Goal: Task Accomplishment & Management: Complete application form

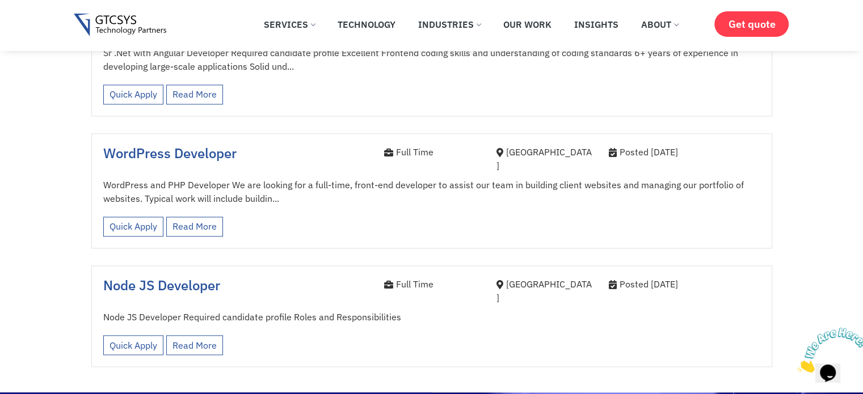
scroll to position [1822, 0]
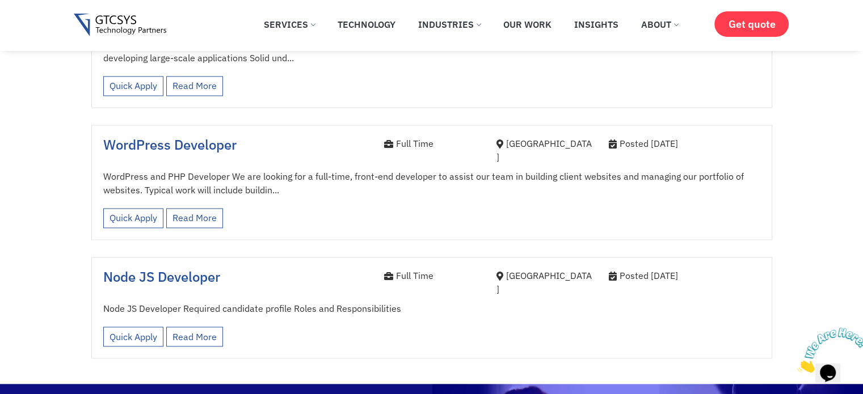
click at [145, 321] on p "Quick Apply Read More" at bounding box center [164, 334] width 123 height 26
click at [138, 327] on link "Quick Apply" at bounding box center [133, 337] width 60 height 20
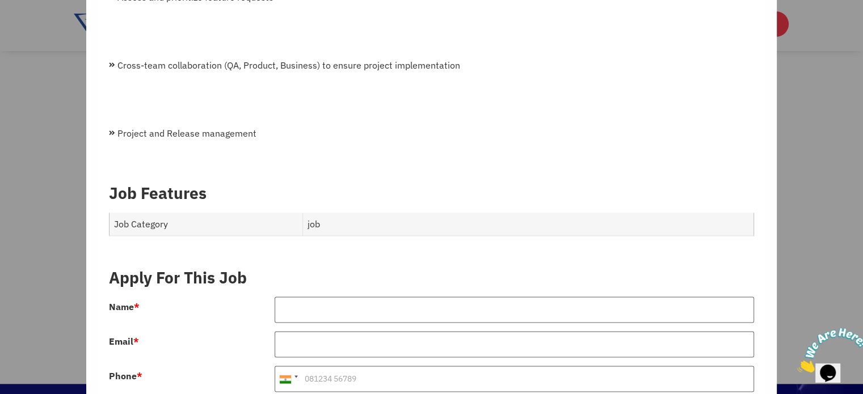
scroll to position [1869, 0]
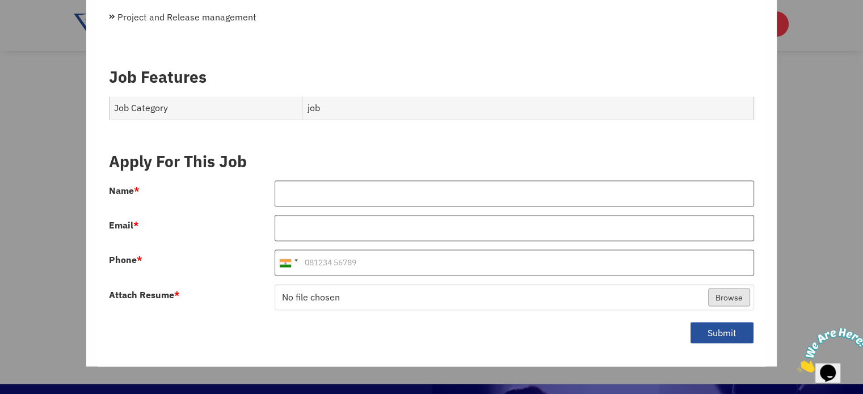
click at [312, 165] on form "Apply For This Job Name * Email * Phone * [GEOGRAPHIC_DATA] +1 [GEOGRAPHIC_DATA…" at bounding box center [431, 248] width 645 height 213
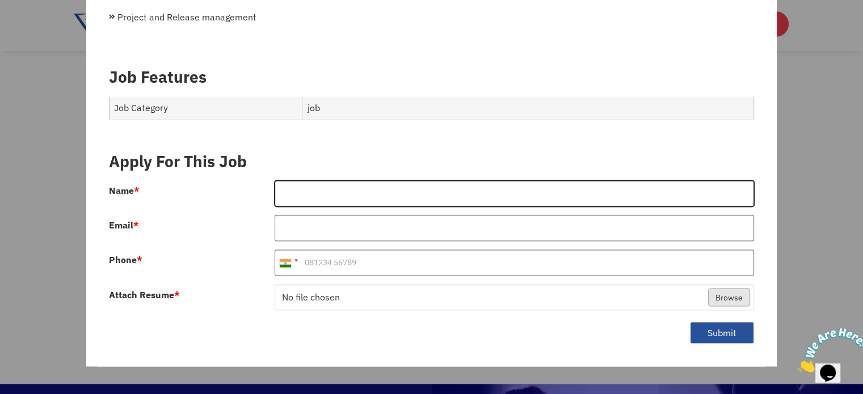
click at [321, 180] on input "Name *" at bounding box center [515, 193] width 480 height 26
type input "[PERSON_NAME]"
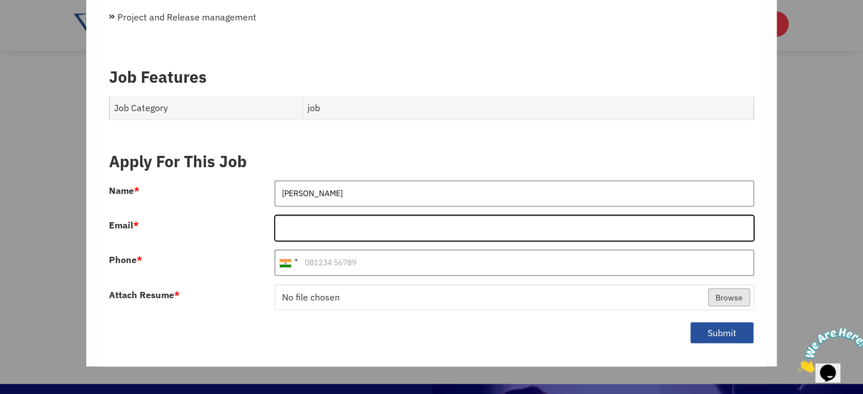
click at [358, 226] on input "Email *" at bounding box center [515, 228] width 480 height 26
type input "[EMAIL_ADDRESS][DOMAIN_NAME]"
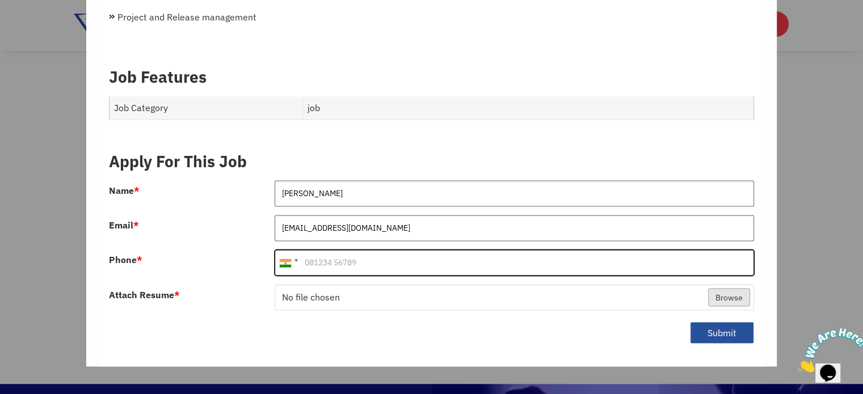
click at [393, 250] on input "Phone *" at bounding box center [515, 263] width 480 height 26
click at [392, 250] on input "Phone *" at bounding box center [515, 263] width 480 height 26
type input "8"
type input "9898443031"
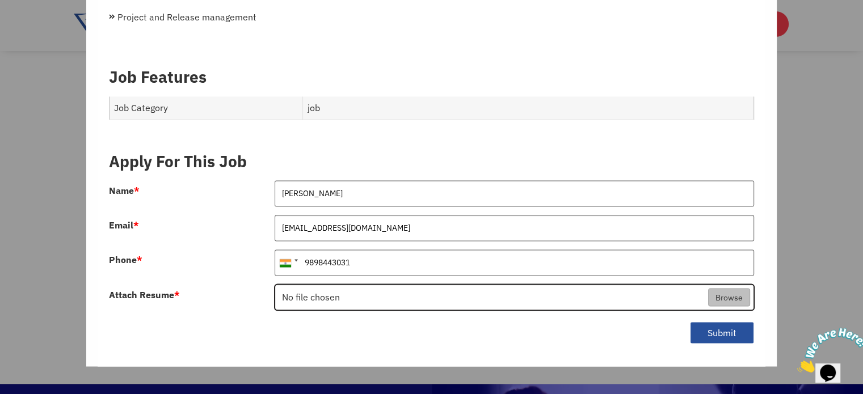
click at [318, 285] on input "Attach Resume *" at bounding box center [514, 298] width 478 height 26
type input "C:\fakepath\RUHAN_BELIM.pdf"
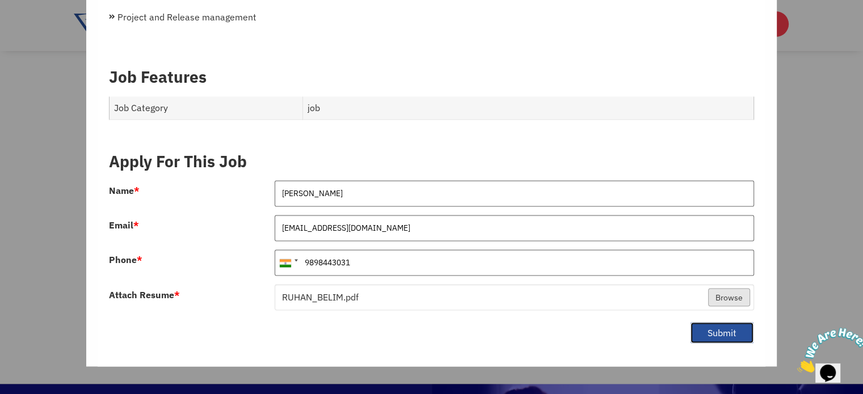
click at [690, 322] on button "Submit" at bounding box center [722, 333] width 64 height 22
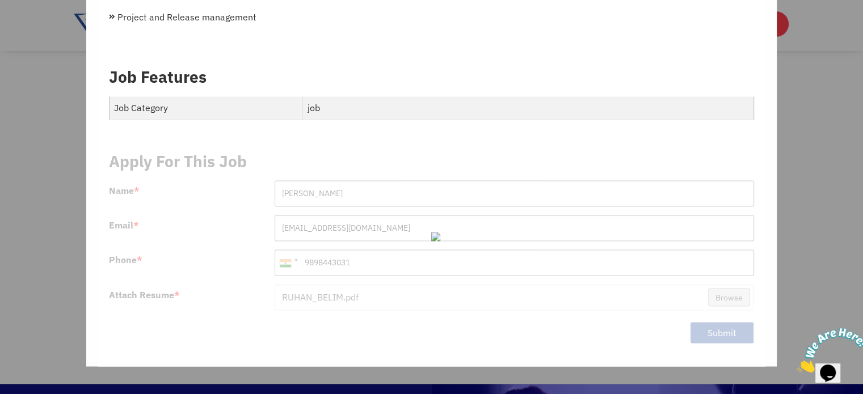
click at [431, 97] on td "job" at bounding box center [527, 107] width 451 height 23
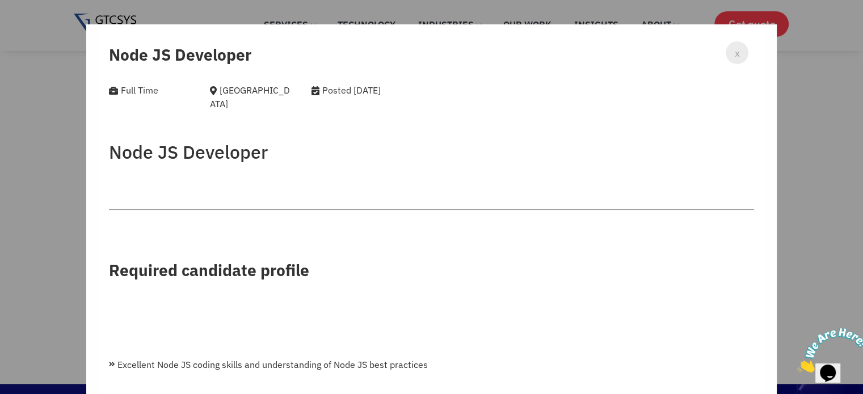
scroll to position [0, 0]
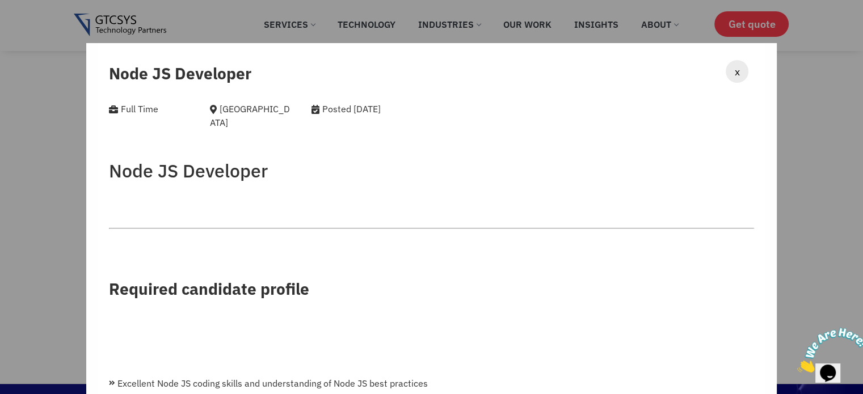
click at [734, 72] on span "x" at bounding box center [736, 71] width 5 height 15
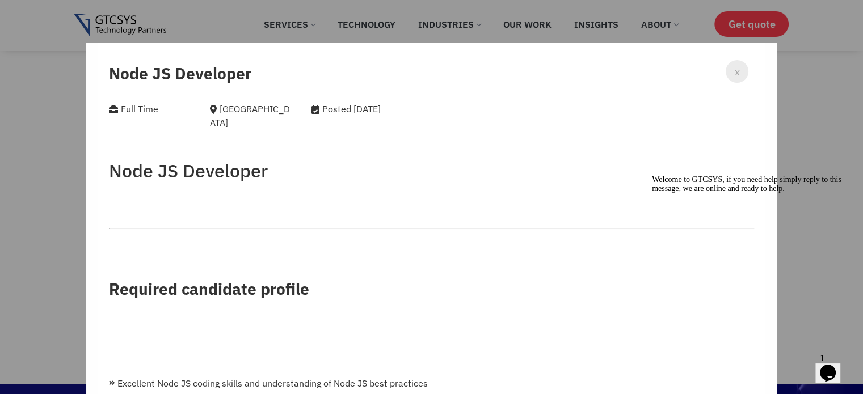
click at [715, 75] on h3 "Node JS Developer" at bounding box center [431, 73] width 645 height 19
click at [734, 75] on span "x" at bounding box center [736, 71] width 5 height 15
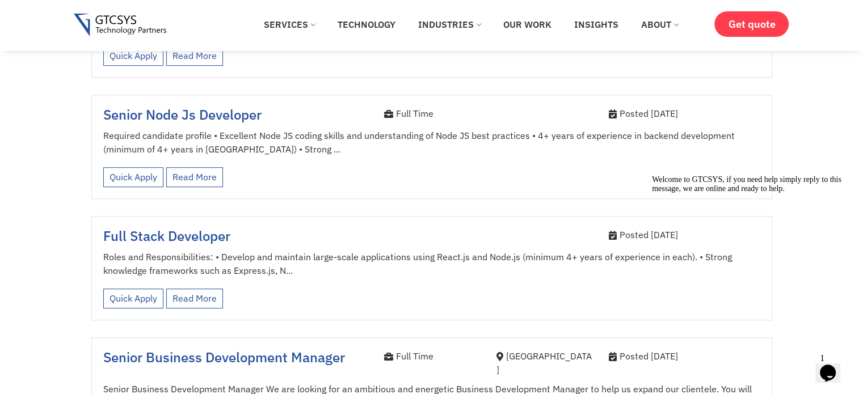
scroll to position [595, 0]
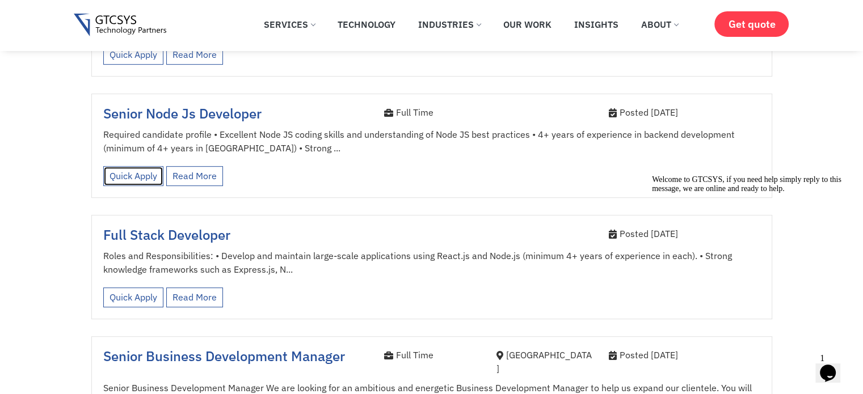
click at [138, 166] on link "Quick Apply" at bounding box center [133, 176] width 60 height 20
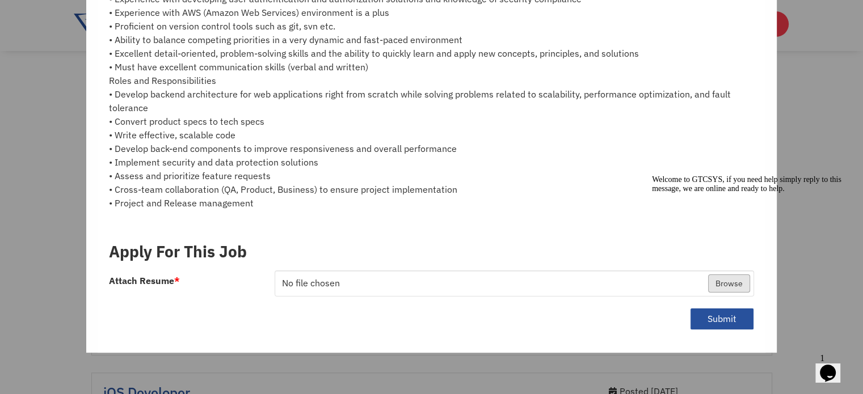
scroll to position [974, 0]
click at [845, 175] on div "Chat attention grabber" at bounding box center [754, 175] width 204 height 0
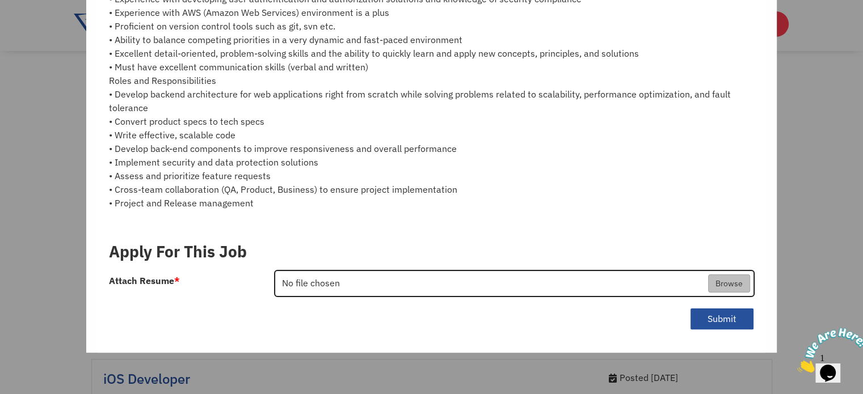
click at [724, 293] on input "Attach Resume *" at bounding box center [514, 284] width 478 height 26
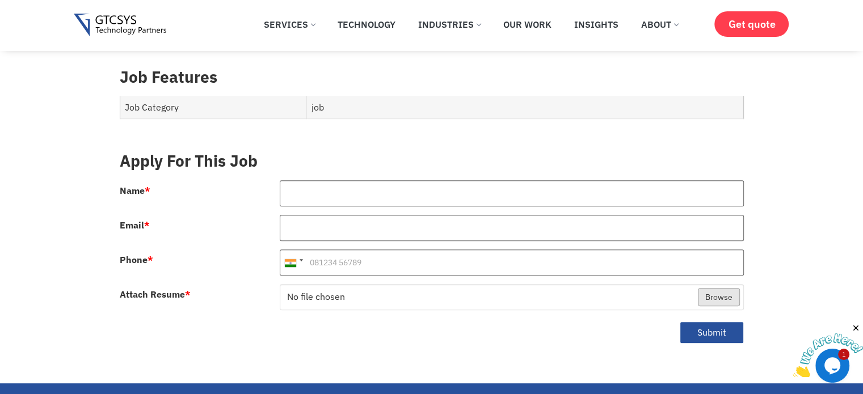
scroll to position [474, 0]
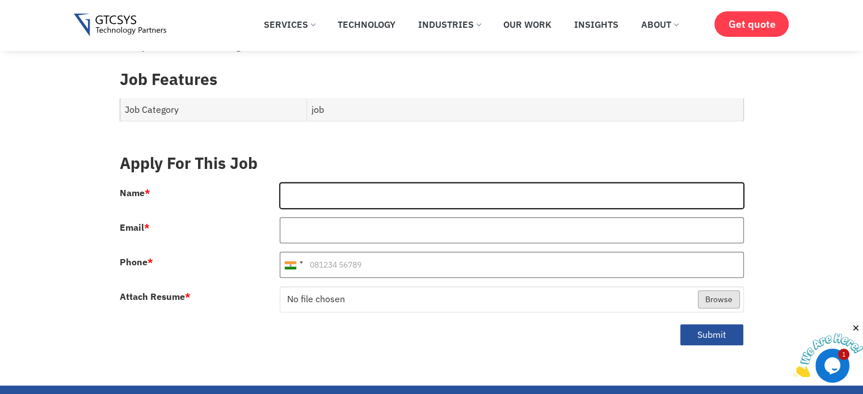
click at [502, 194] on input "Name *" at bounding box center [512, 196] width 464 height 26
type input "[PERSON_NAME]"
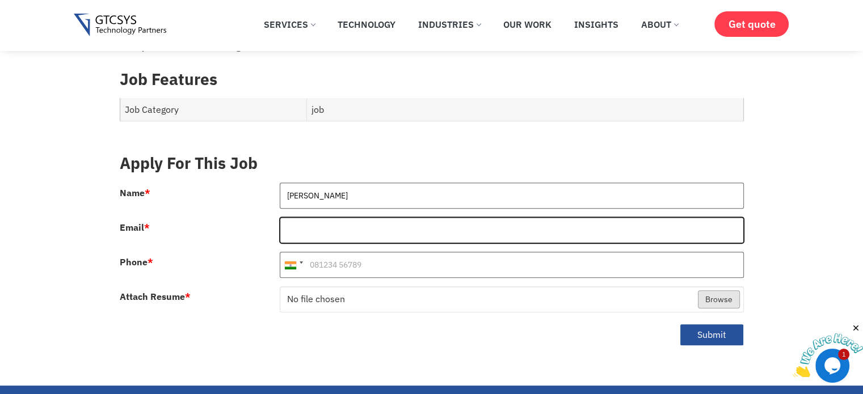
click at [407, 217] on input "Email *" at bounding box center [512, 230] width 464 height 26
type input "[EMAIL_ADDRESS][DOMAIN_NAME]"
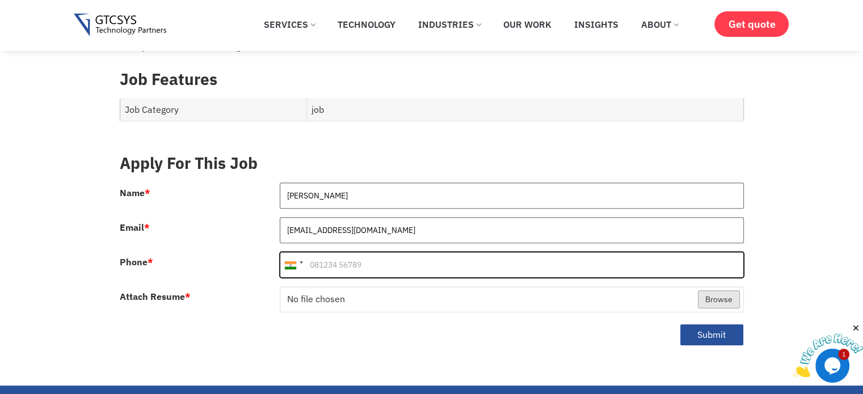
click at [406, 252] on input "Phone *" at bounding box center [512, 265] width 464 height 26
